Goal: Navigation & Orientation: Understand site structure

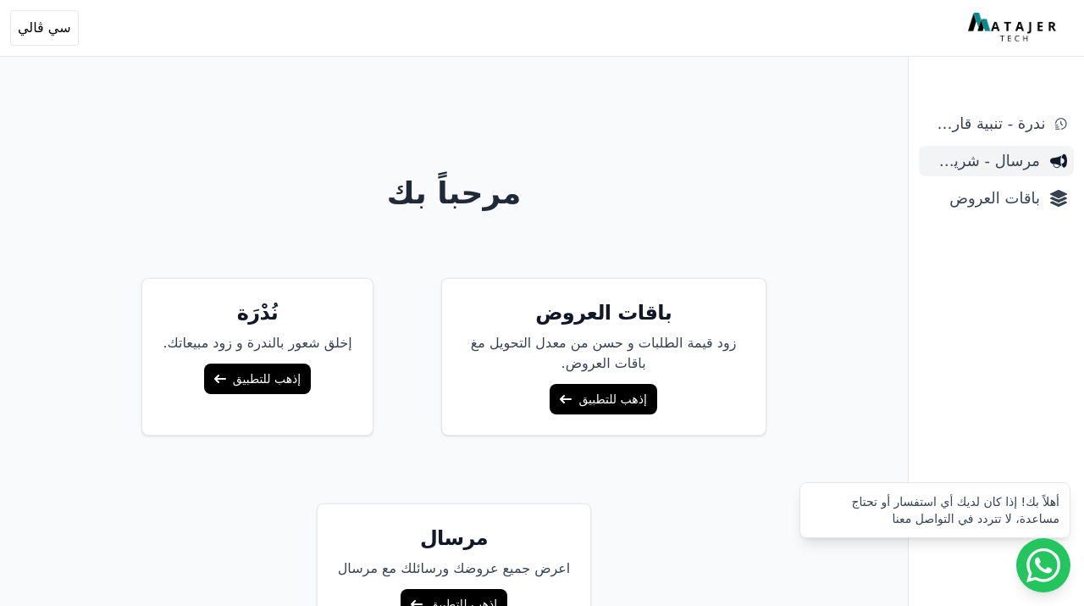
scroll to position [68, 0]
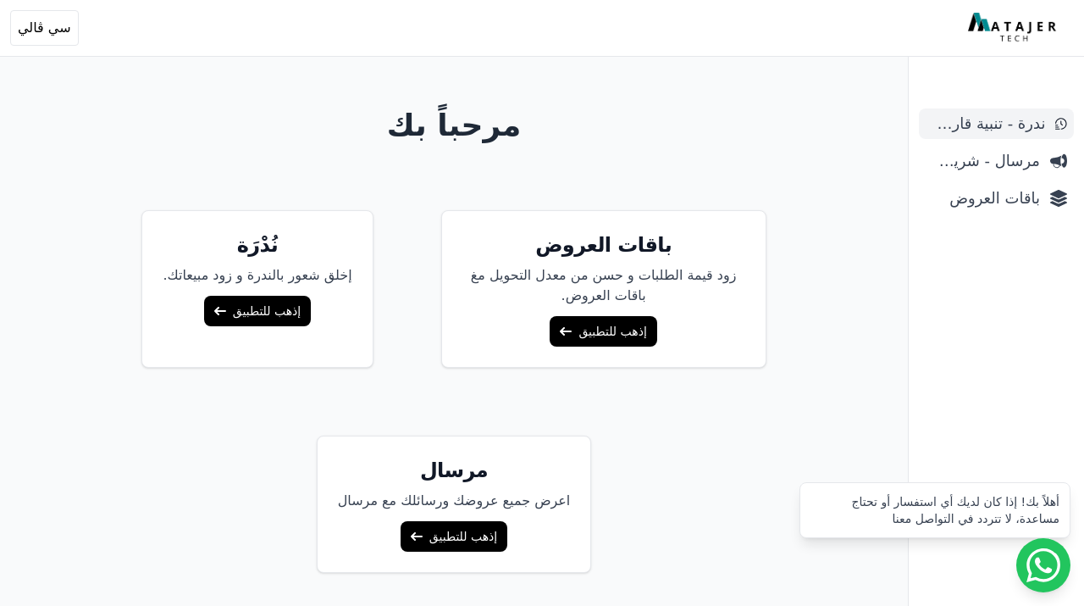
click at [998, 119] on span "ندرة - تنبية قارب علي النفاذ" at bounding box center [985, 124] width 119 height 24
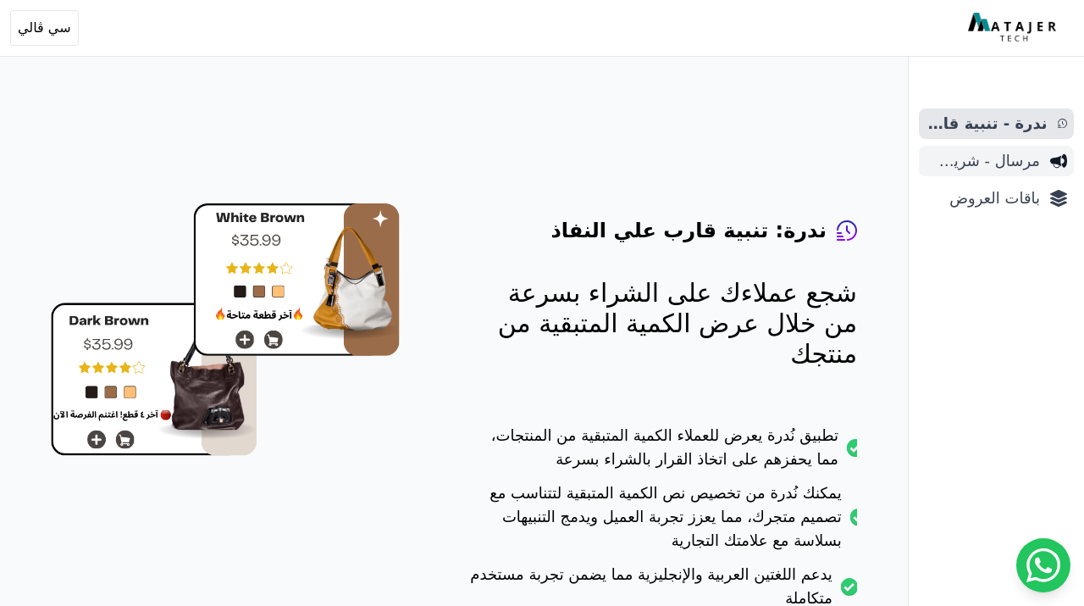
click at [1054, 171] on link "مرسال - شريط دعاية" at bounding box center [996, 161] width 155 height 30
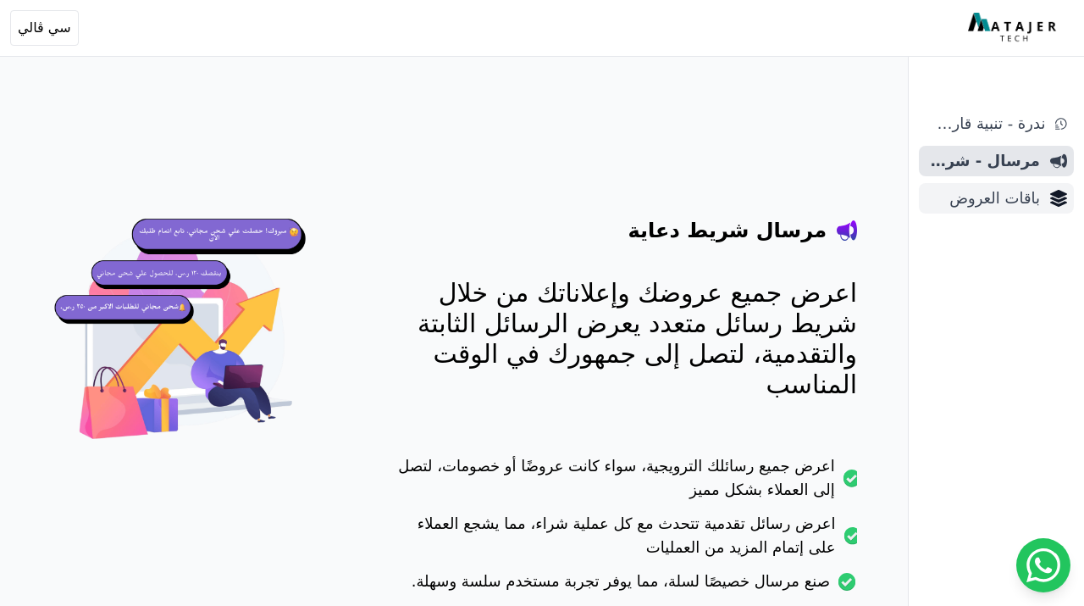
click at [1034, 192] on span "باقات العروض" at bounding box center [983, 198] width 114 height 24
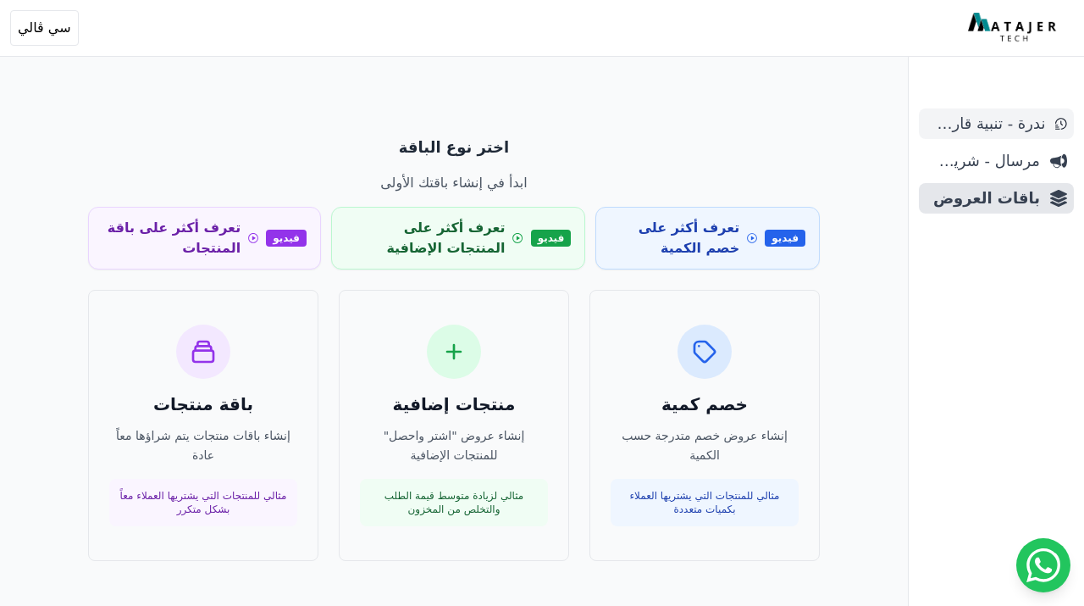
click at [962, 110] on link "ندرة - تنبية قارب علي النفاذ" at bounding box center [996, 123] width 155 height 30
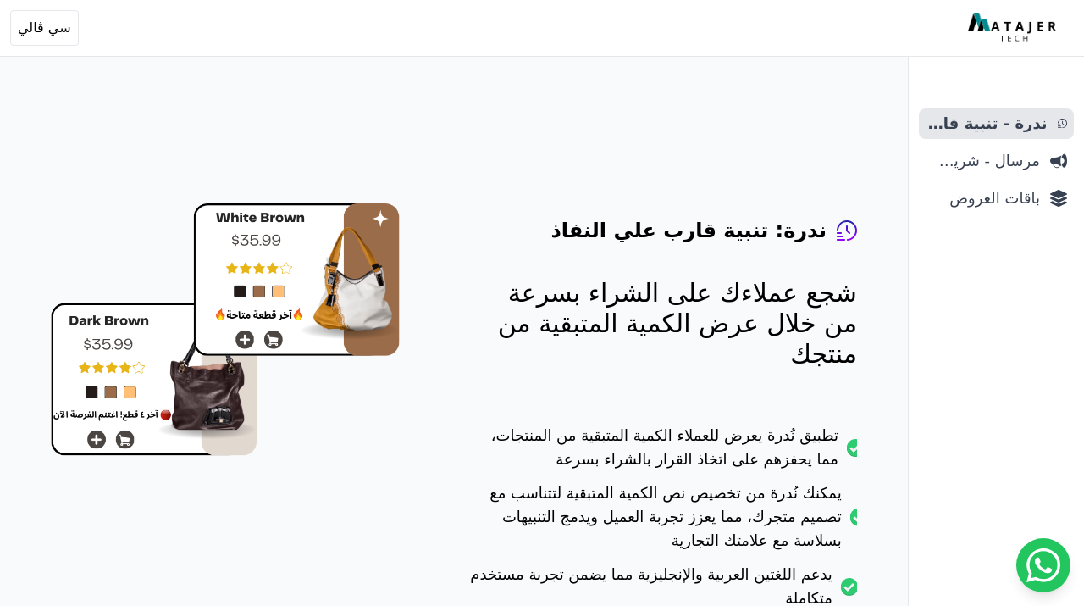
click at [962, 110] on link "ندرة - تنبية قارب علي النفاذ" at bounding box center [996, 123] width 155 height 30
click at [960, 141] on ul "ندرة - تنبية قارب علي النفاذ مرسال - شريط دعاية باقات العروض" at bounding box center [996, 160] width 155 height 105
click at [1008, 208] on span "باقات العروض" at bounding box center [983, 198] width 114 height 24
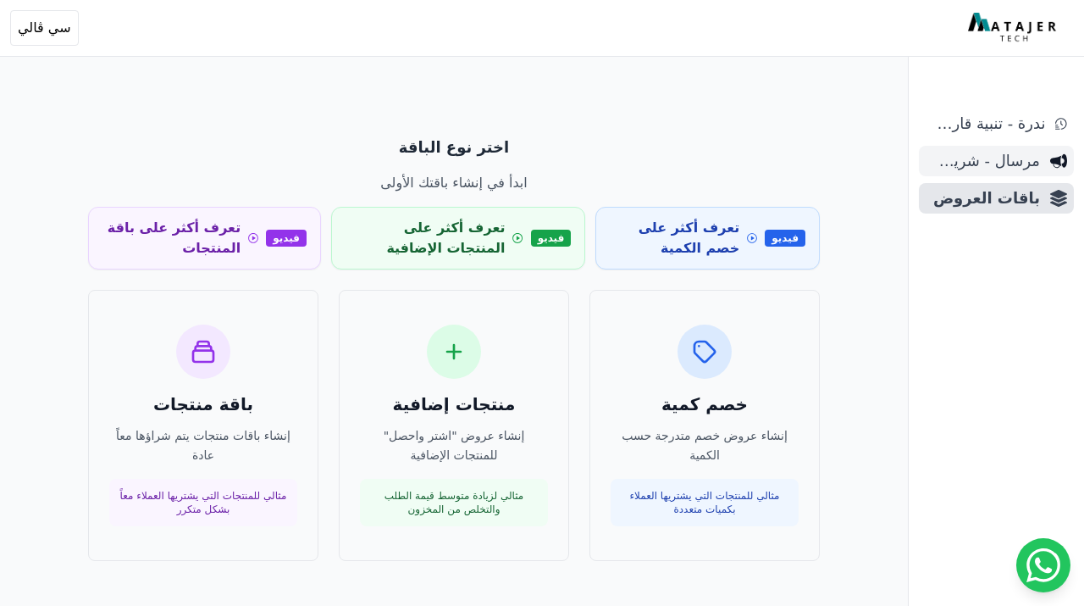
click at [1020, 171] on span "مرسال - شريط دعاية" at bounding box center [983, 161] width 114 height 24
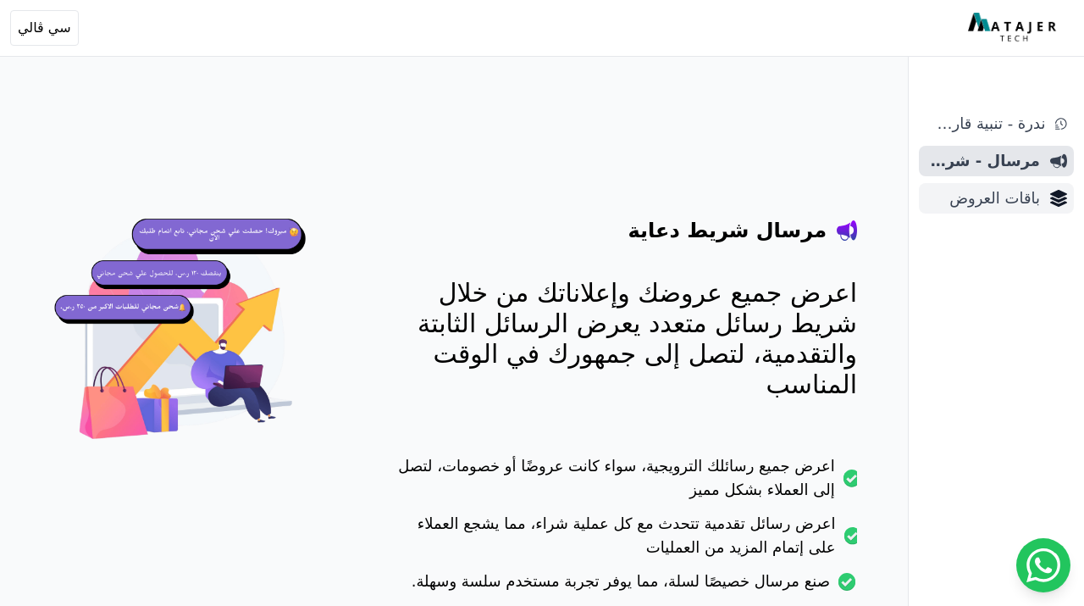
click at [1044, 202] on link "باقات العروض" at bounding box center [996, 198] width 155 height 30
click at [1015, 132] on span "ندرة - تنبية قارب علي النفاذ" at bounding box center [985, 124] width 119 height 24
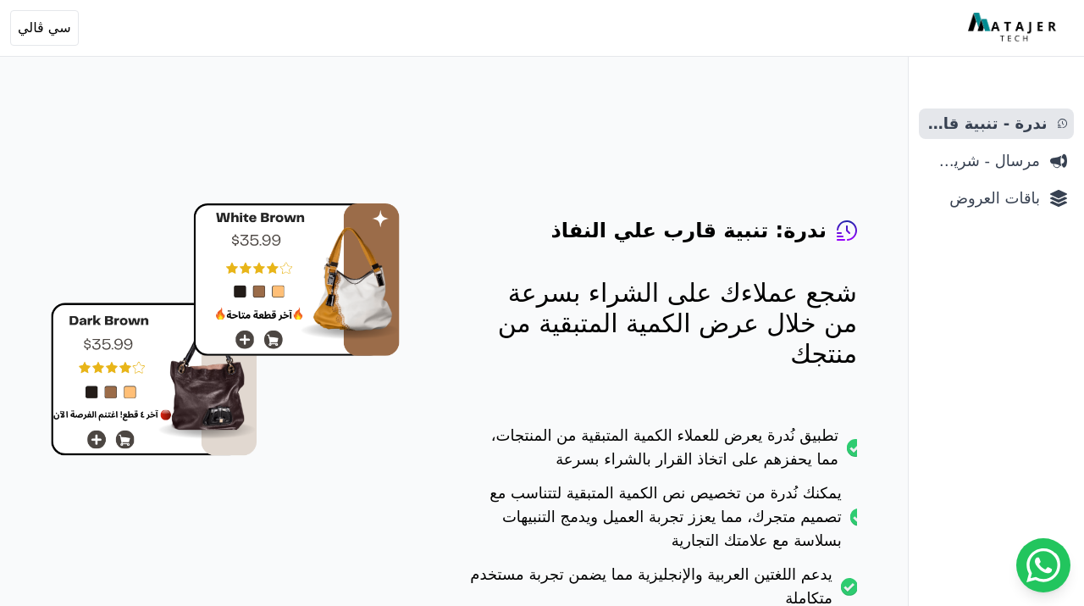
scroll to position [187, 0]
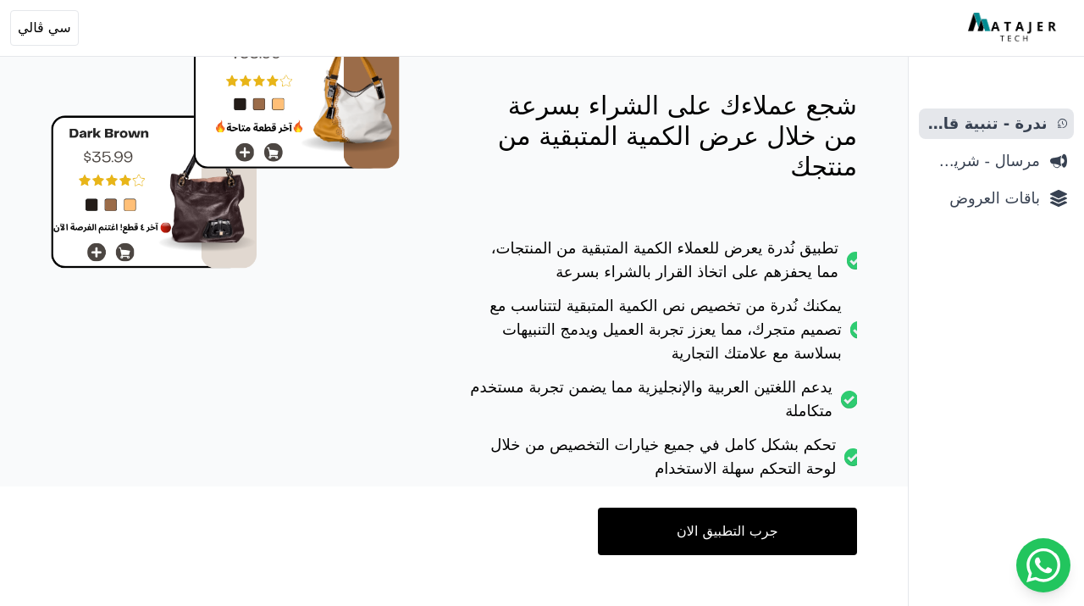
click at [783, 507] on link "جرب التطبيق الان" at bounding box center [727, 530] width 259 height 47
click at [980, 155] on span "مرسال - شريط دعاية" at bounding box center [983, 161] width 114 height 24
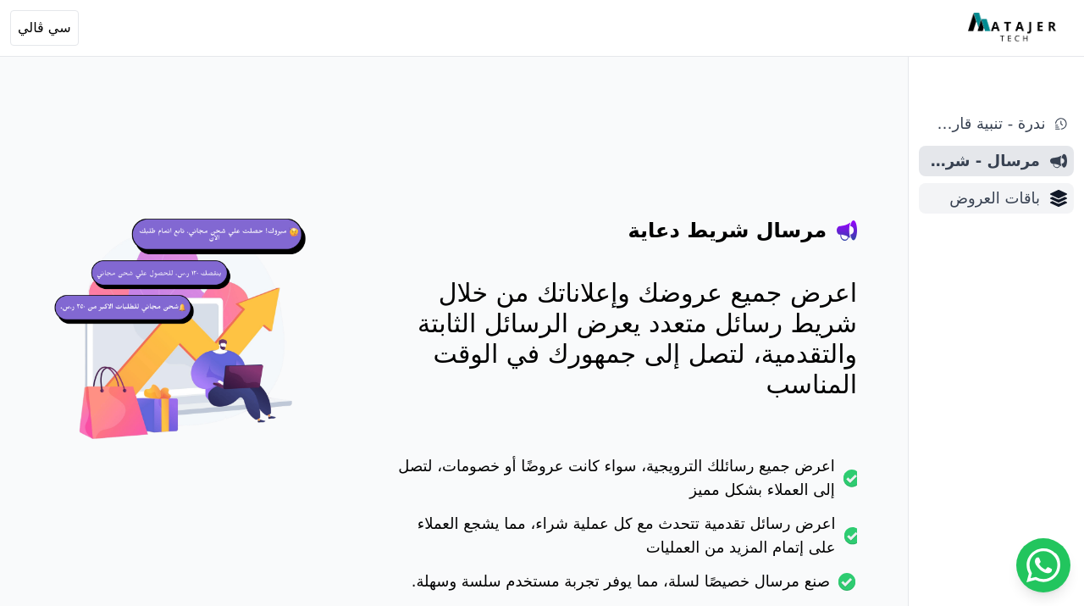
click at [983, 189] on span "باقات العروض" at bounding box center [983, 198] width 114 height 24
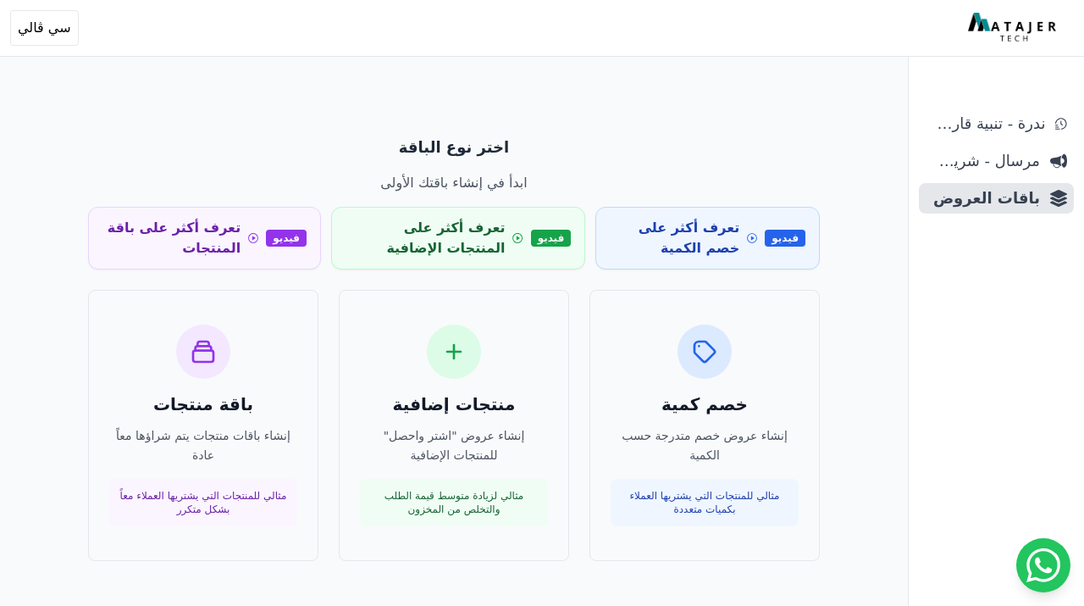
scroll to position [81, 0]
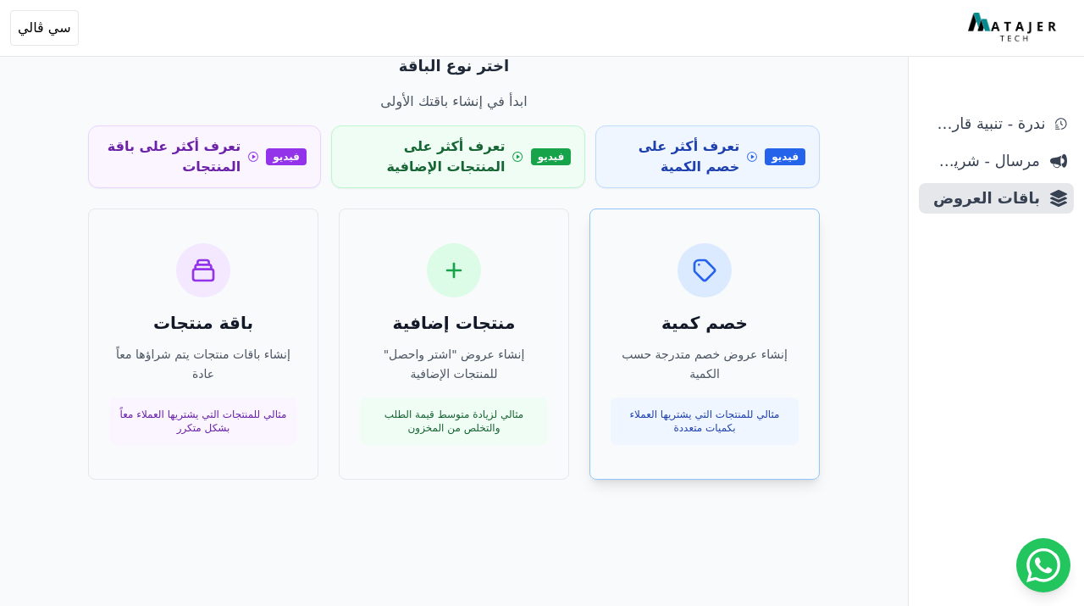
drag, startPoint x: 713, startPoint y: 251, endPoint x: 787, endPoint y: 261, distance: 74.4
click at [787, 261] on div "خصم كمية إنشاء عروض خصم متدرجة حسب الكمية مثالي للمنتجات التي يشتريها العملاء ب…" at bounding box center [704, 343] width 230 height 271
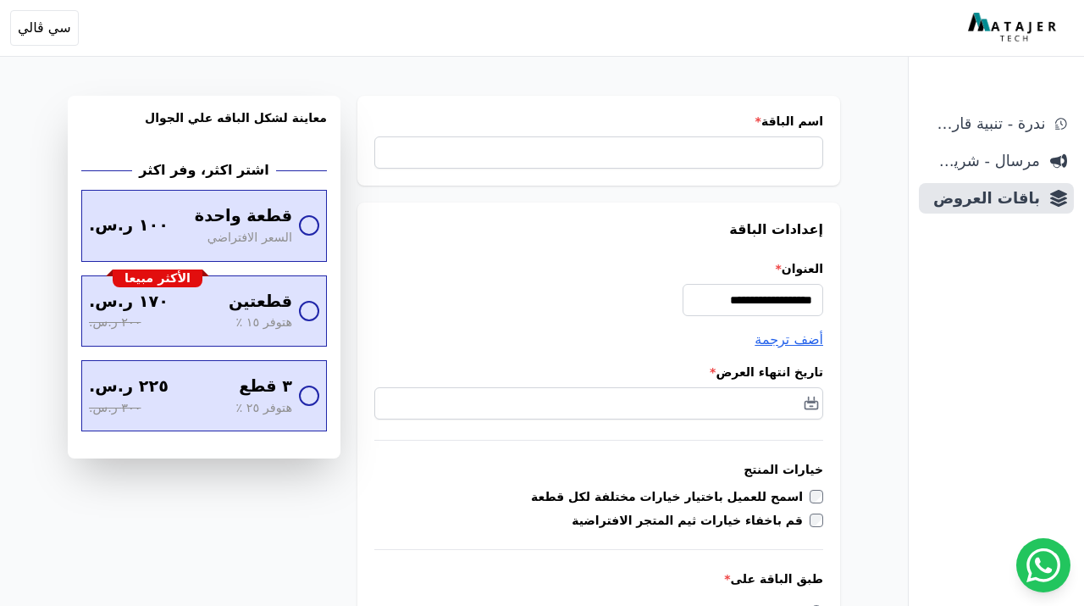
scroll to position [39, 0]
click at [995, 129] on span "ندرة - تنبية قارب علي النفاذ" at bounding box center [985, 124] width 119 height 24
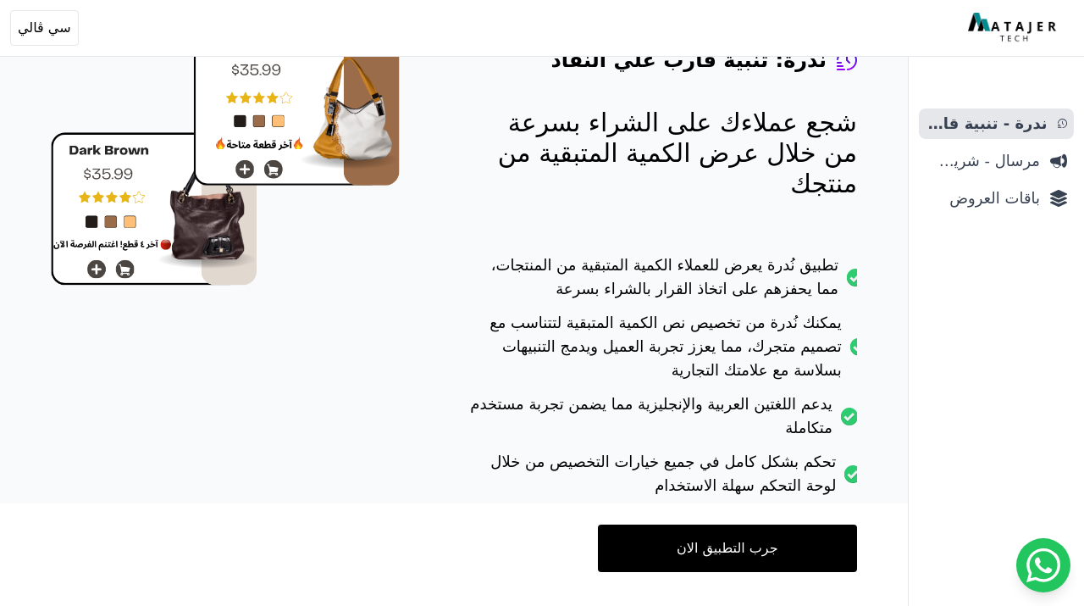
scroll to position [187, 0]
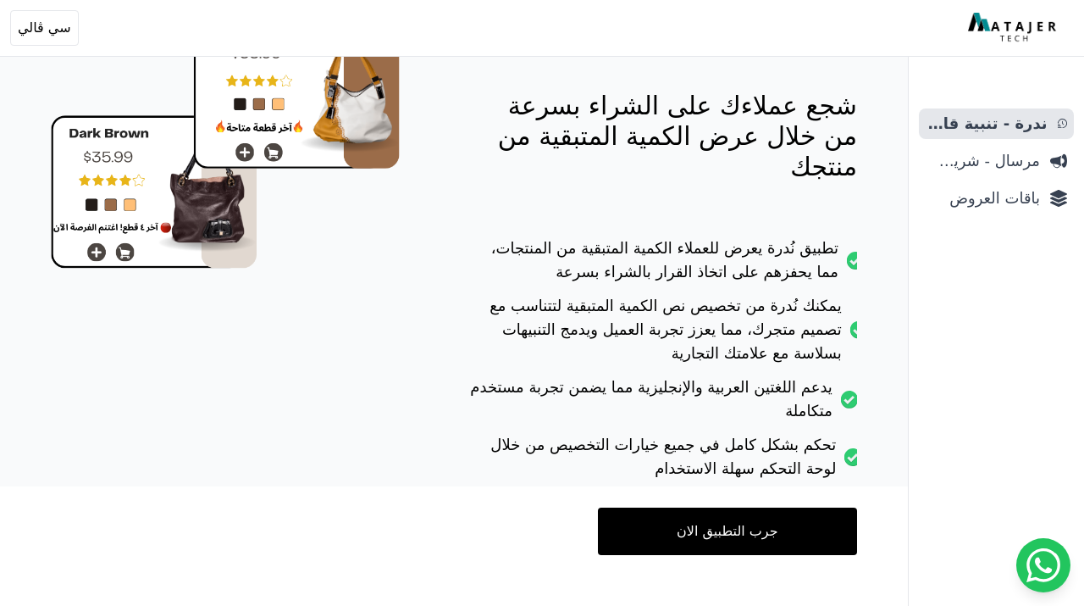
click at [750, 507] on link "جرب التطبيق الان" at bounding box center [727, 530] width 259 height 47
